Goal: Task Accomplishment & Management: Use online tool/utility

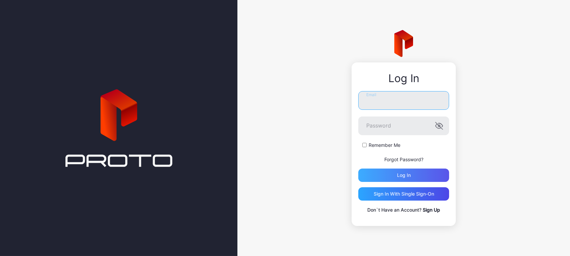
type input "**********"
click at [388, 174] on div "Log in" at bounding box center [404, 175] width 91 height 13
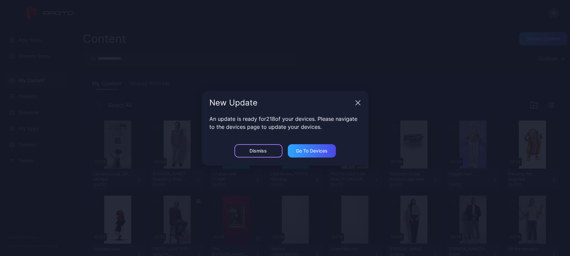
click at [244, 152] on div "Dismiss" at bounding box center [259, 150] width 48 height 13
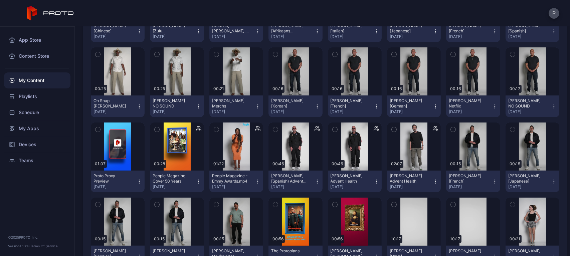
scroll to position [449, 0]
